Goal: Transaction & Acquisition: Download file/media

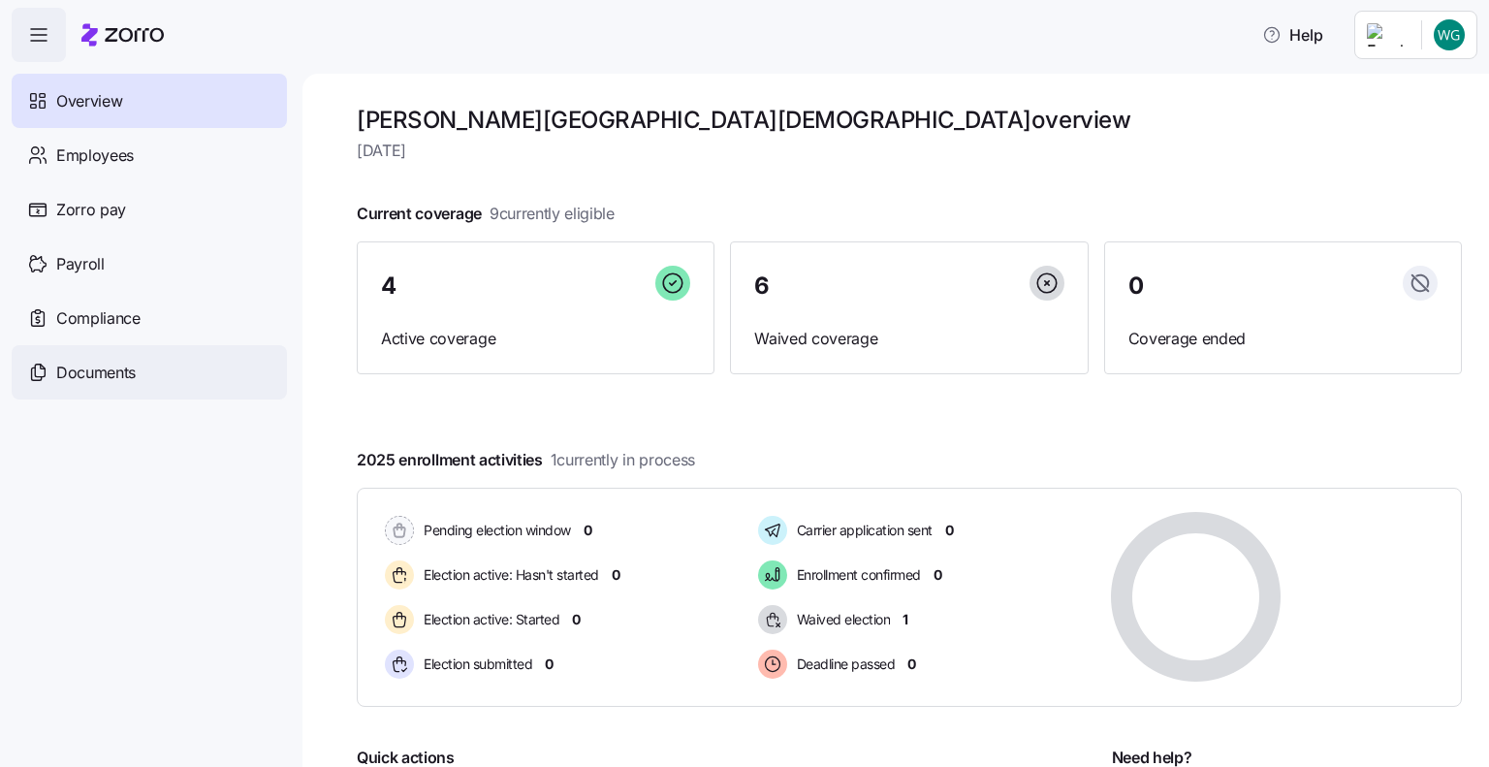
click at [111, 366] on span "Documents" at bounding box center [95, 373] width 79 height 24
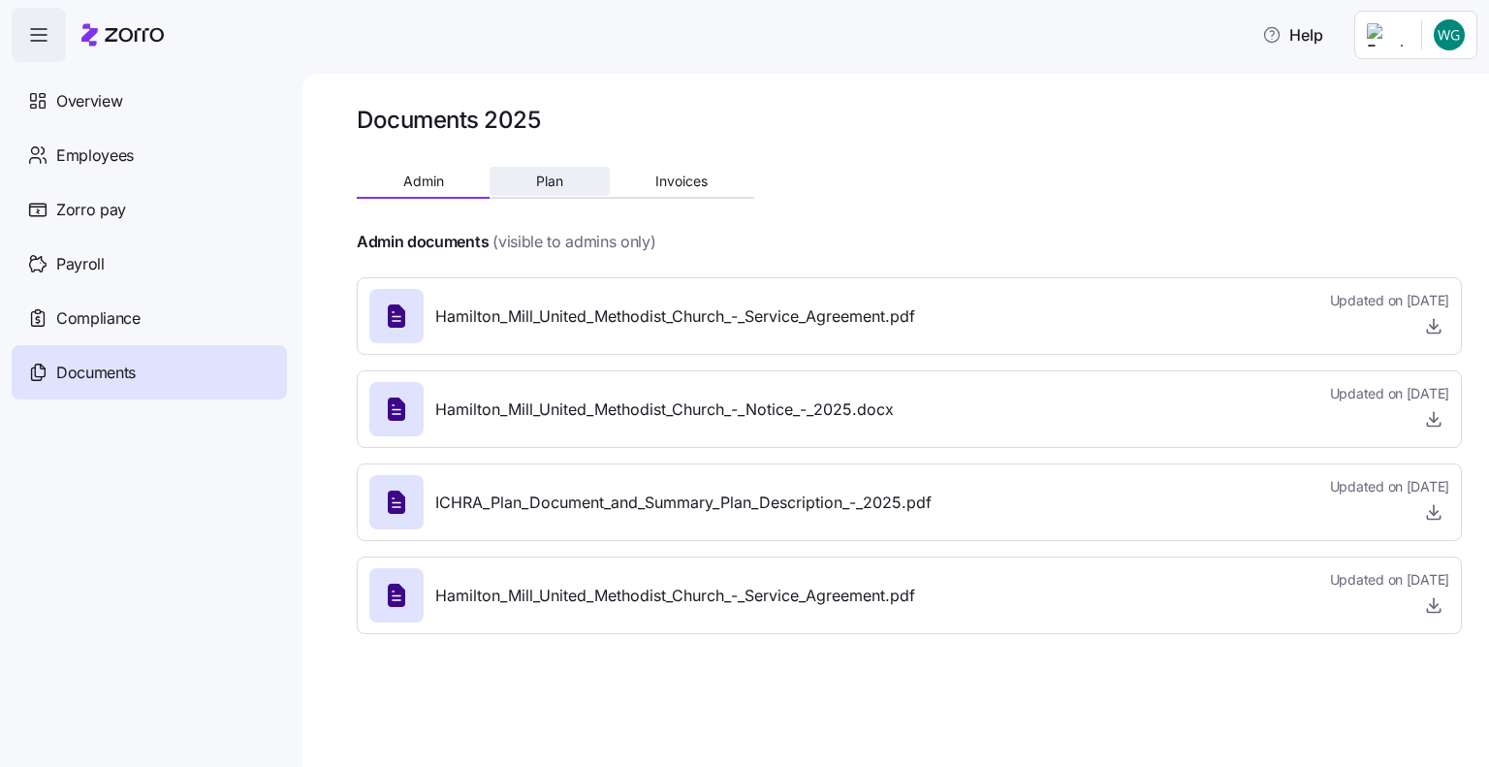
click at [562, 194] on button "Plan" at bounding box center [549, 181] width 119 height 29
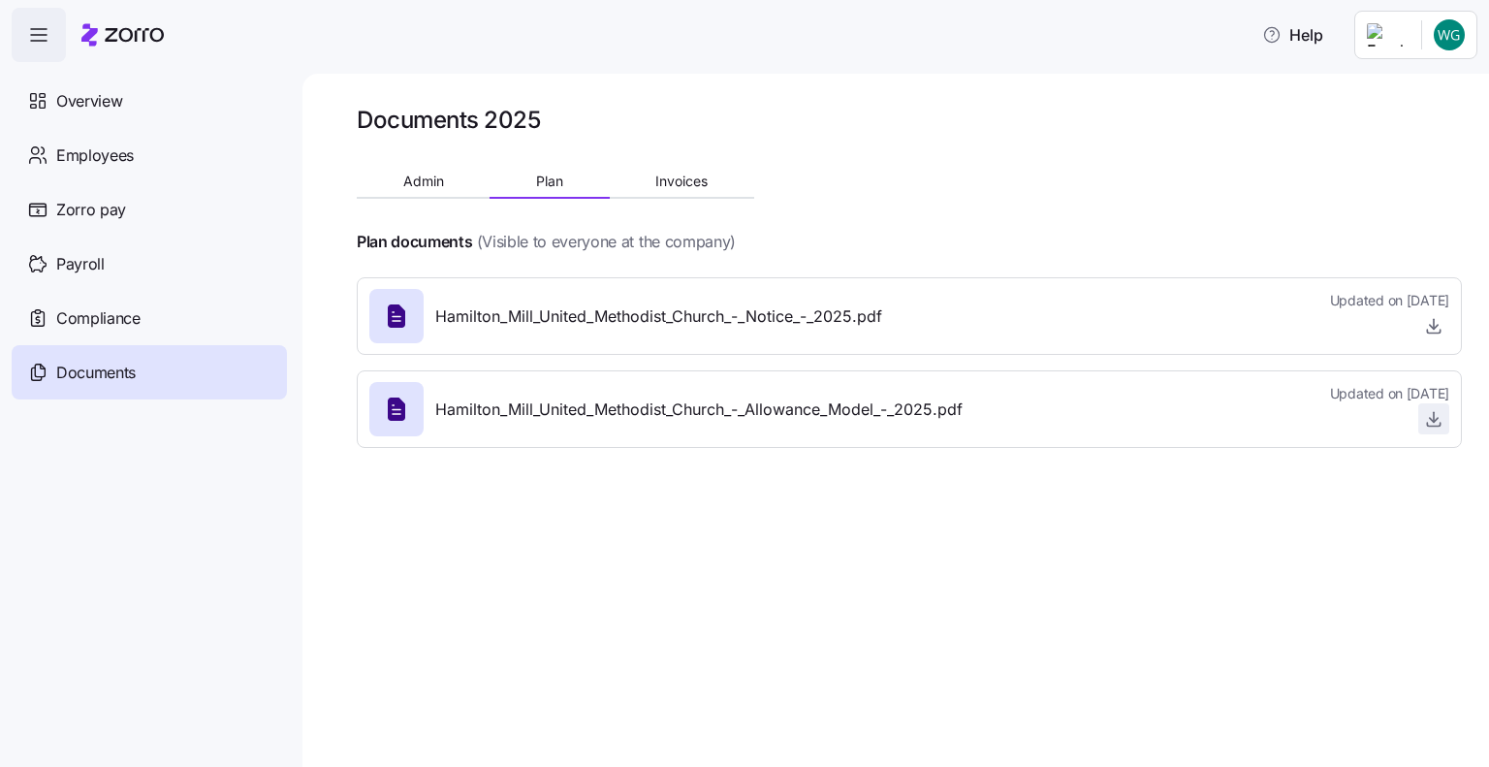
click at [1435, 421] on icon "button" at bounding box center [1434, 420] width 8 height 4
